Goal: Task Accomplishment & Management: Manage account settings

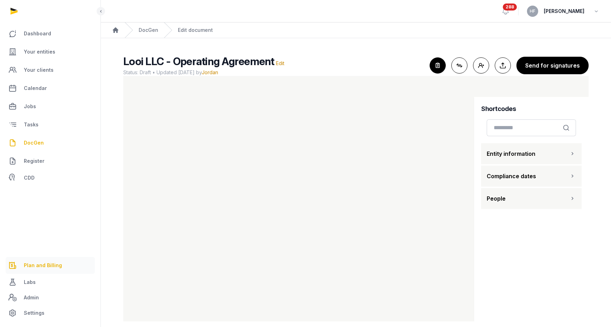
click at [53, 264] on span "Plan and Billing" at bounding box center [43, 265] width 38 height 8
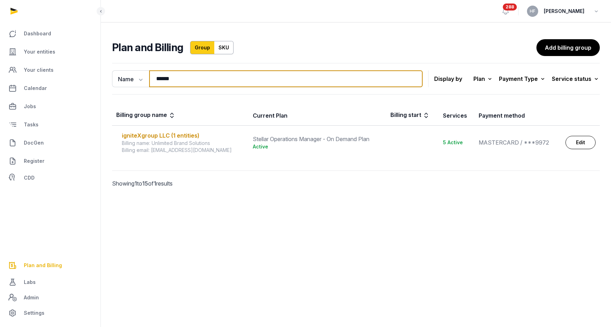
drag, startPoint x: 180, startPoint y: 82, endPoint x: 102, endPoint y: 81, distance: 78.1
click at [107, 81] on div "Name Name Email ****** Search Display by Plan All plans On Demand Plan Scale Pl…" at bounding box center [356, 135] width 510 height 150
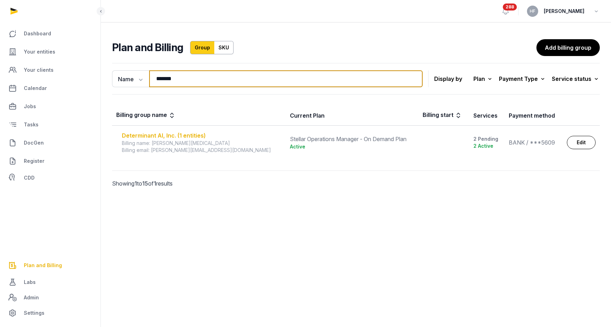
type input "*******"
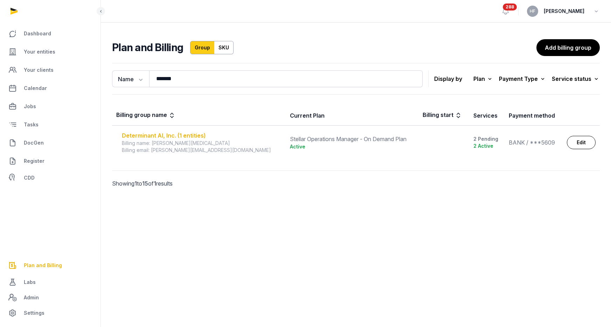
click at [179, 135] on div "Determinant AI, Inc. (1 entities)" at bounding box center [202, 135] width 160 height 8
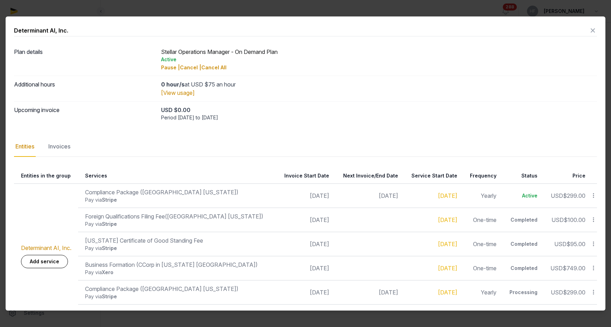
click at [594, 30] on icon at bounding box center [593, 30] width 8 height 11
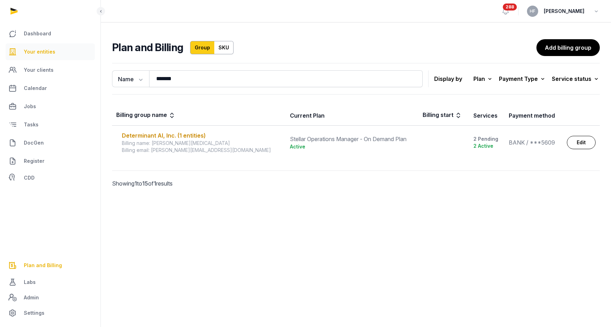
click at [41, 55] on span "Your entities" at bounding box center [40, 52] width 32 height 8
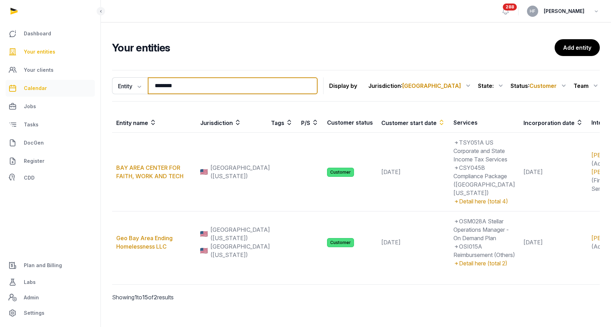
drag, startPoint x: 215, startPoint y: 91, endPoint x: 73, endPoint y: 91, distance: 142.5
click at [73, 91] on div "Dashboard Your entities Your clients Calendar Jobs Tasks DocGen Register CDD Pl…" at bounding box center [305, 167] width 611 height 335
type input "*"
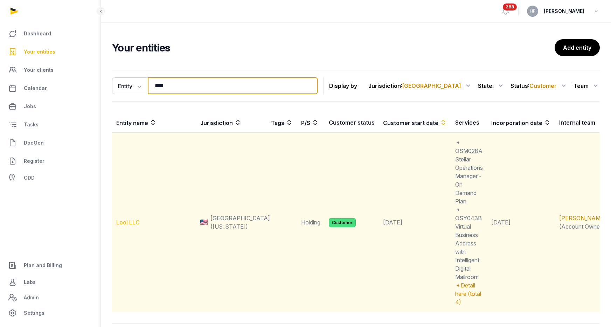
type input "****"
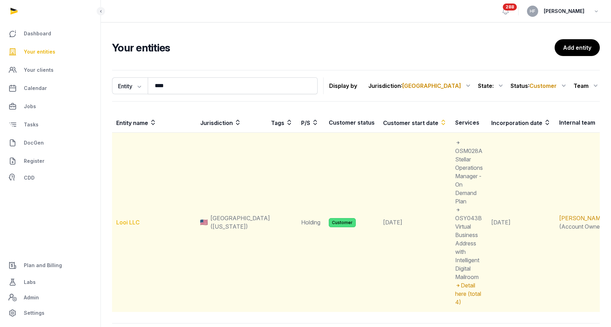
click at [127, 219] on link "Looi LLC" at bounding box center [127, 222] width 23 height 7
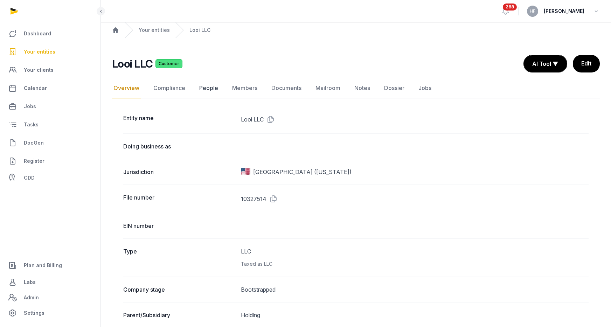
click at [211, 87] on link "People" at bounding box center [209, 88] width 22 height 20
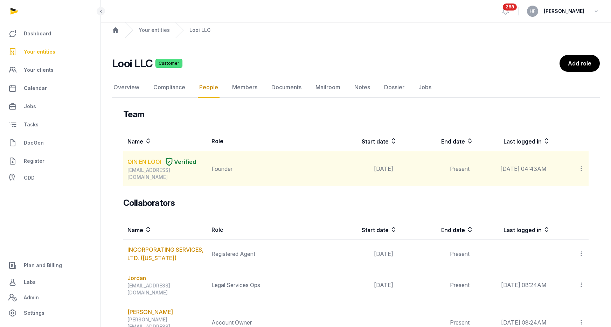
click at [146, 161] on link "QIN EN LOOI" at bounding box center [144, 162] width 34 height 8
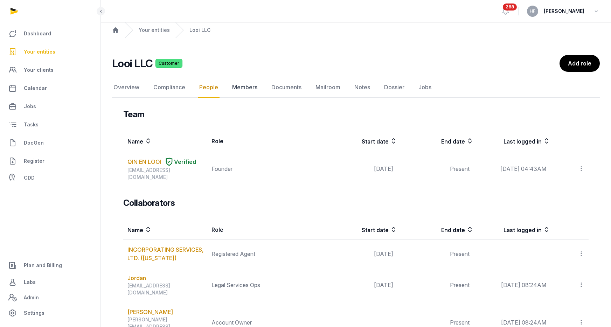
click at [243, 88] on link "Members" at bounding box center [245, 87] width 28 height 20
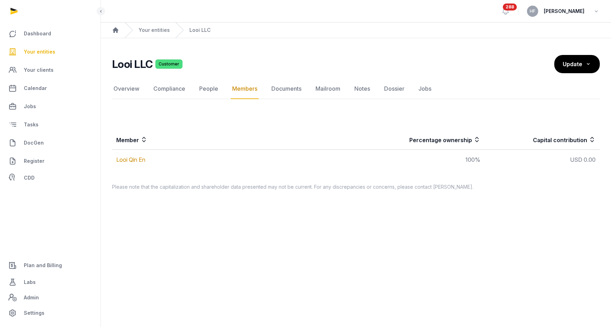
click at [136, 163] on td "Looi Qin En" at bounding box center [234, 160] width 244 height 20
click at [136, 160] on link "Looi Qin En" at bounding box center [130, 159] width 29 height 7
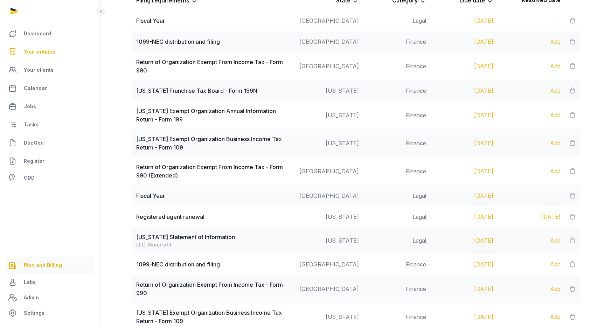
click at [49, 266] on span "Plan and Billing" at bounding box center [43, 265] width 38 height 8
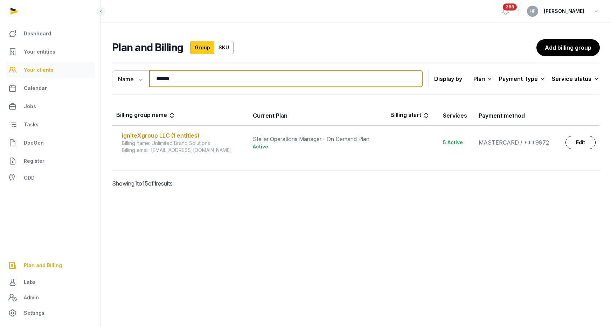
drag, startPoint x: 178, startPoint y: 79, endPoint x: 72, endPoint y: 77, distance: 105.4
click at [72, 77] on div "Dashboard Your entities Your clients Calendar Jobs Tasks DocGen Register CDD Pl…" at bounding box center [305, 163] width 611 height 327
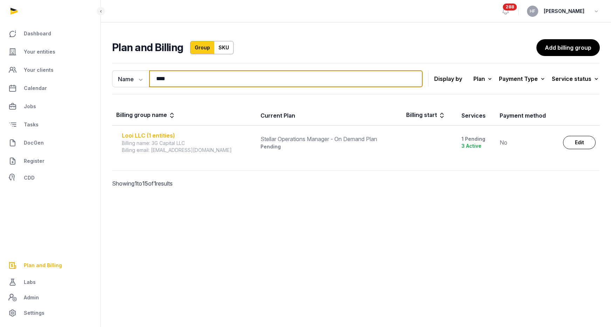
type input "****"
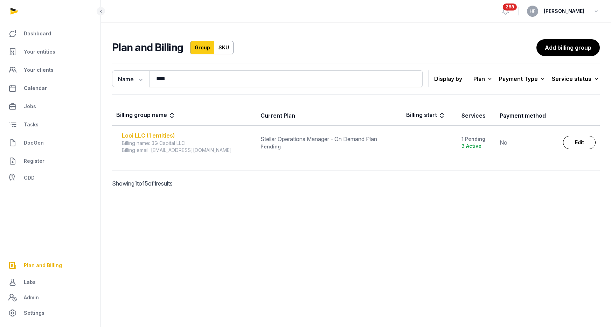
click at [165, 135] on div "Looi LLC (1 entities)" at bounding box center [187, 135] width 130 height 8
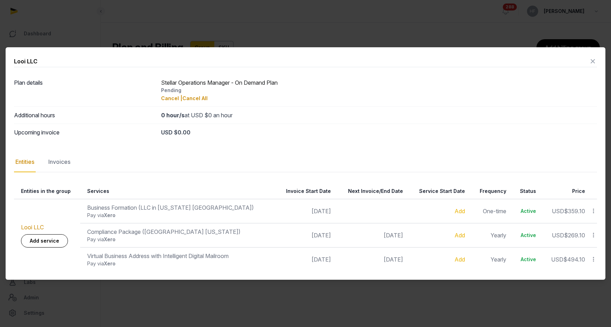
click at [592, 210] on icon at bounding box center [593, 210] width 6 height 7
click at [579, 266] on div "Update" at bounding box center [569, 267] width 56 height 13
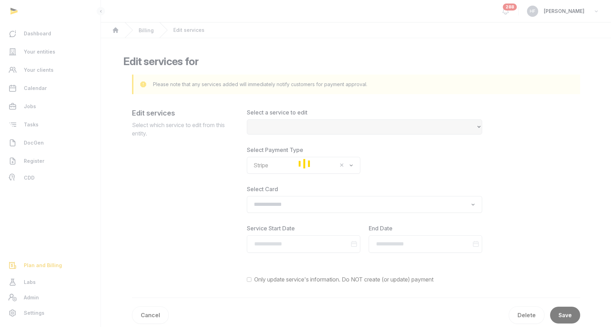
select select "**********"
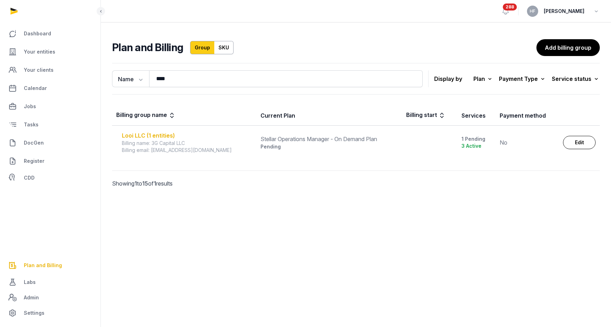
click at [162, 133] on div "Looi LLC (1 entities)" at bounding box center [187, 135] width 130 height 8
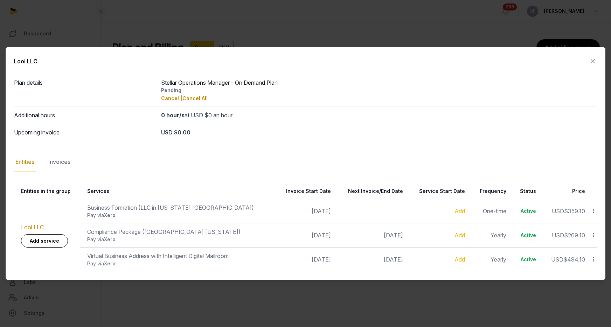
click at [595, 60] on icon at bounding box center [593, 61] width 8 height 11
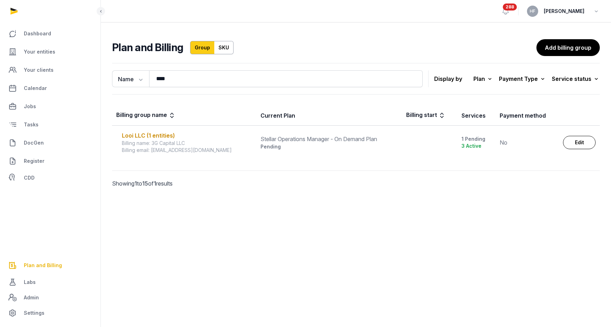
click at [580, 135] on td "Edit" at bounding box center [579, 143] width 41 height 34
click at [569, 140] on link "Edit" at bounding box center [579, 142] width 33 height 13
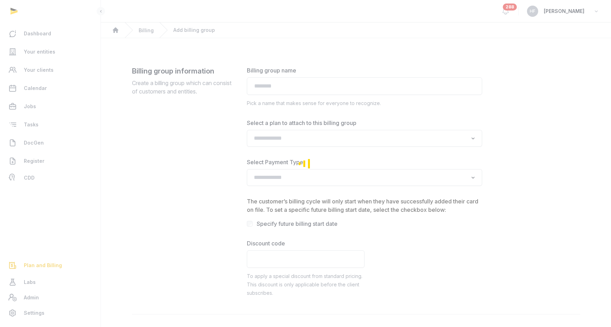
type input "********"
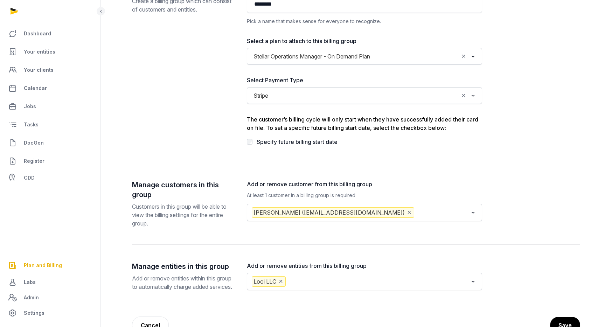
scroll to position [111, 0]
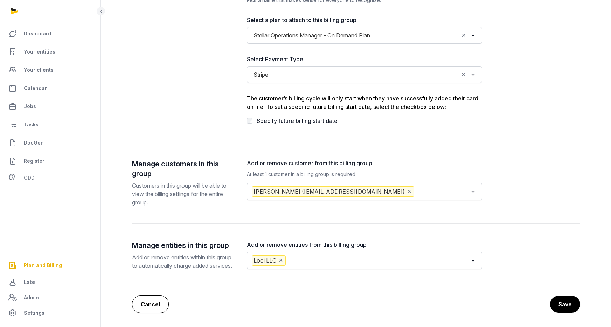
click at [151, 305] on link "Cancel" at bounding box center [150, 304] width 37 height 18
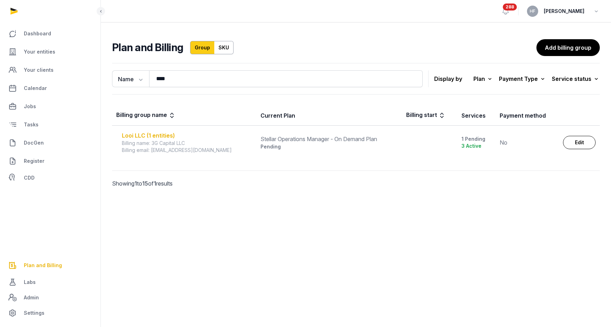
click at [165, 135] on div "Looi LLC (1 entities)" at bounding box center [187, 135] width 130 height 8
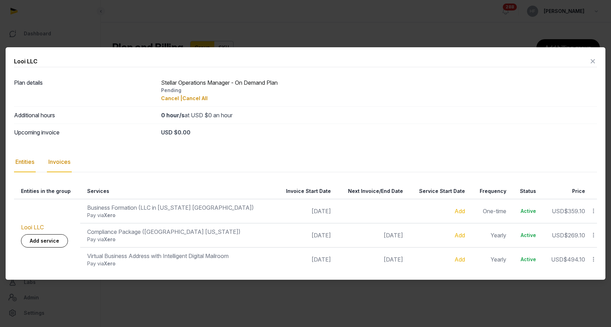
click at [69, 162] on div "Invoices" at bounding box center [59, 162] width 25 height 20
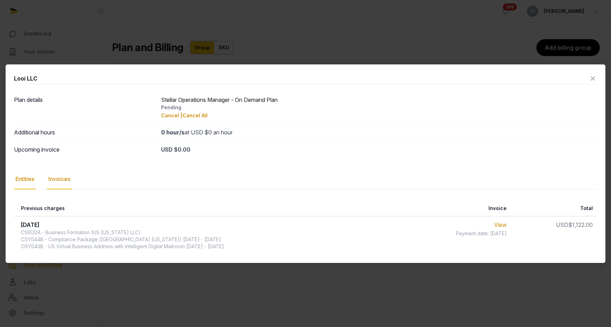
click at [19, 183] on div "Entities" at bounding box center [25, 179] width 22 height 20
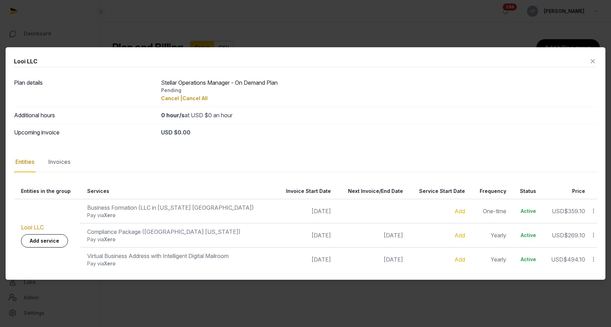
click at [592, 59] on icon at bounding box center [593, 61] width 8 height 11
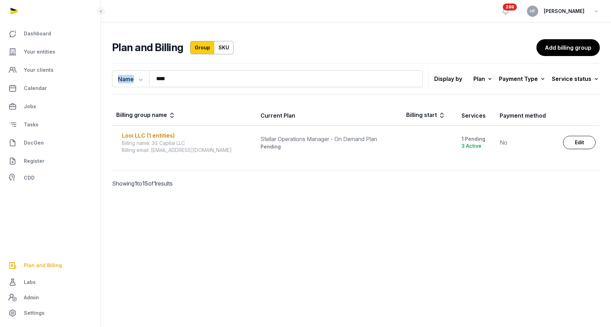
click at [592, 59] on div "Plan and Billing Group SKU Add billing group Name Name Email **** Search Displa…" at bounding box center [356, 124] width 510 height 171
